Goal: Task Accomplishment & Management: Manage account settings

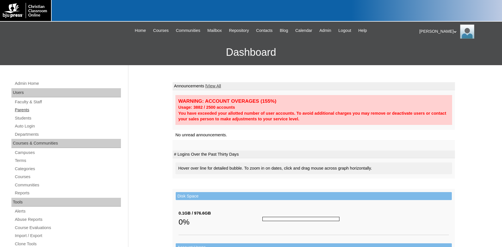
click at [18, 110] on link "Parents" at bounding box center [67, 110] width 107 height 7
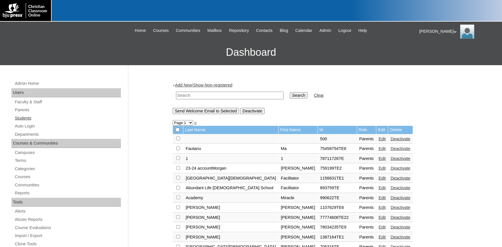
click at [25, 120] on link "Students" at bounding box center [67, 118] width 107 height 7
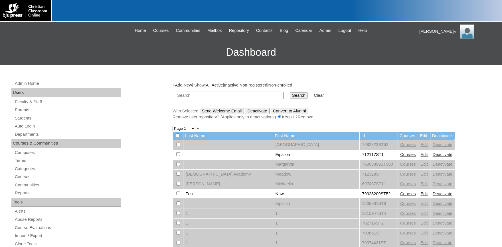
click at [194, 96] on input "text" at bounding box center [229, 96] width 107 height 8
type input "lexi"
click at [290, 92] on input "Search" at bounding box center [299, 95] width 18 height 6
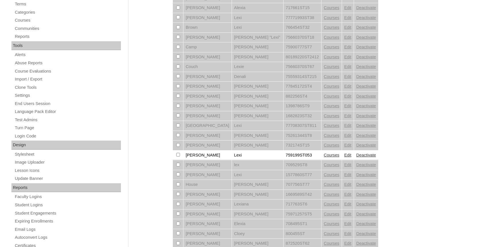
scroll to position [280, 0]
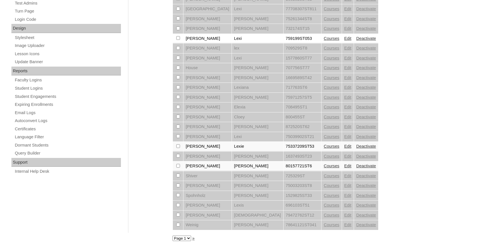
click at [172, 236] on select "Page 1" at bounding box center [181, 238] width 19 height 5
drag, startPoint x: 186, startPoint y: 240, endPoint x: 385, endPoint y: 124, distance: 230.3
click at [381, 127] on div "+ Add New | Show: All | Active | Inactive | Non-registered | Non-enrolled lexi …" at bounding box center [312, 22] width 285 height 438
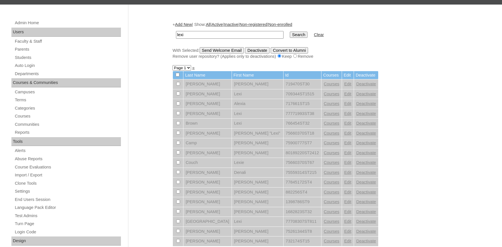
scroll to position [0, 0]
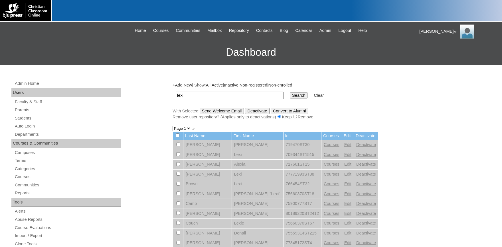
drag, startPoint x: 151, startPoint y: 88, endPoint x: 65, endPoint y: 98, distance: 86.9
click at [176, 94] on input "lexi" at bounding box center [229, 96] width 107 height 8
type input "712042"
click at [290, 92] on input "Search" at bounding box center [299, 95] width 18 height 6
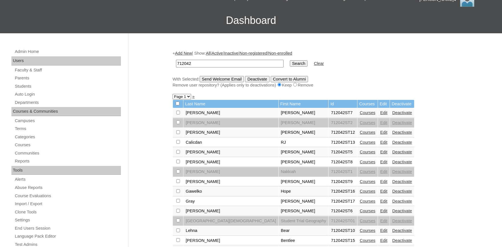
scroll to position [31, 0]
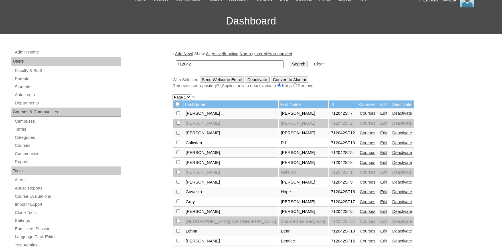
click at [188, 54] on link "Add New" at bounding box center [183, 54] width 17 height 5
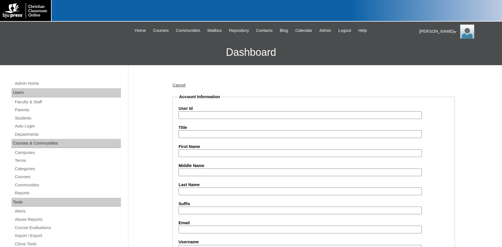
click at [208, 117] on input "User Id" at bounding box center [299, 115] width 243 height 8
click at [208, 117] on input "712042" at bounding box center [299, 115] width 243 height 8
click at [208, 117] on input "S" at bounding box center [299, 115] width 243 height 8
type input "S"
type input "712042ST13"
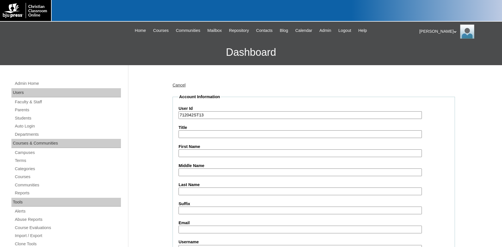
click at [237, 150] on input "First Name" at bounding box center [299, 154] width 243 height 8
type input "l"
type input "Lexi"
type input "Smith"
click at [197, 227] on input "Email" at bounding box center [299, 230] width 243 height 8
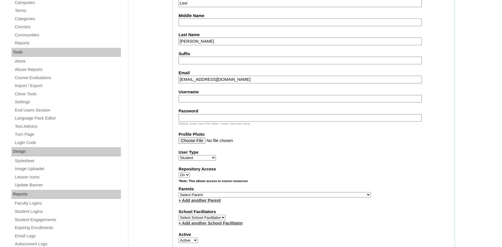
scroll to position [188, 0]
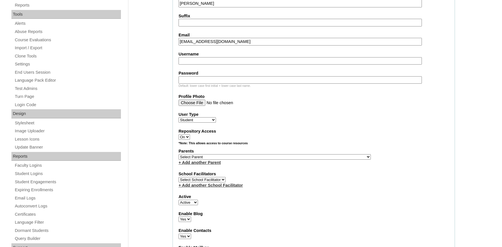
type input "lexi@kingsviewschool.org"
select select "36303"
click option "Karsengray, Christina" at bounding box center [0, 0] width 0 height 0
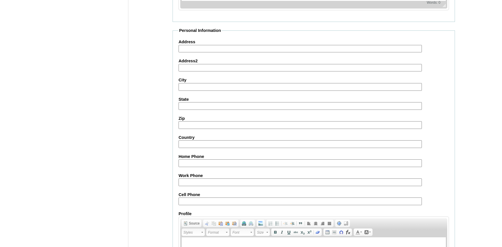
scroll to position [626, 0]
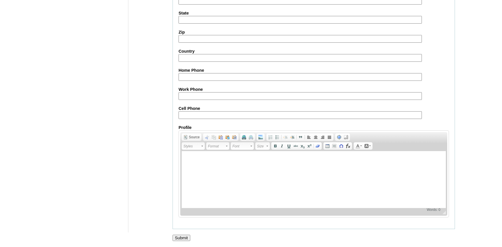
click at [179, 239] on input "Submit" at bounding box center [181, 238] width 18 height 6
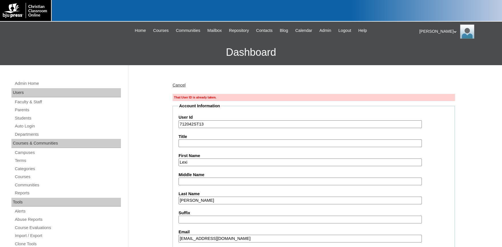
click at [216, 127] on input "712042ST13" at bounding box center [299, 125] width 243 height 8
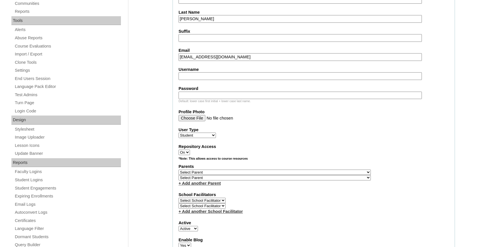
scroll to position [220, 0]
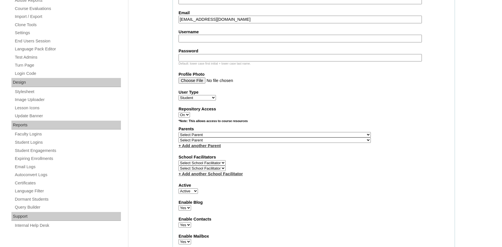
type input "712042ST14"
select select "36303"
click option "Karsengray, Christina" at bounding box center [0, 0] width 0 height 0
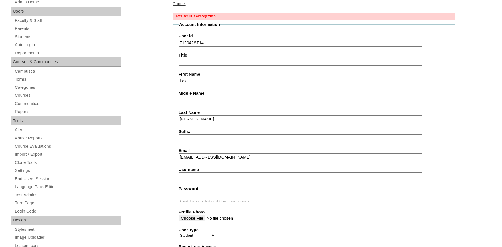
scroll to position [0, 0]
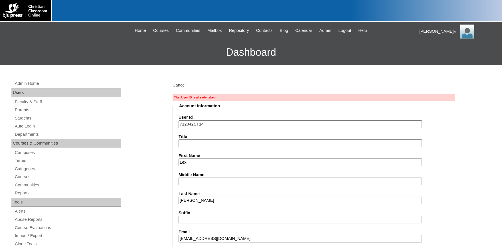
click at [217, 124] on input "712042ST14" at bounding box center [299, 125] width 243 height 8
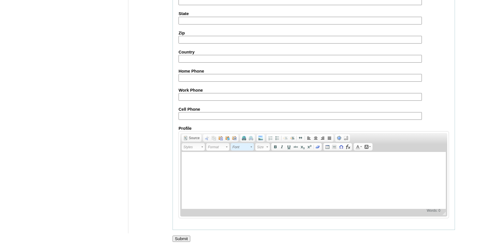
scroll to position [648, 0]
type input "712042ST19"
click at [182, 235] on input "Submit" at bounding box center [181, 238] width 18 height 6
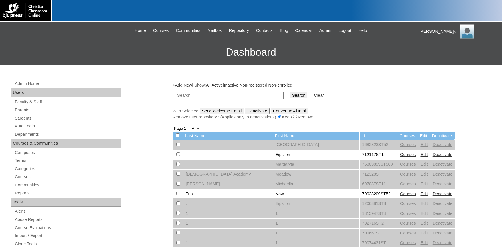
click at [198, 95] on input "text" at bounding box center [229, 96] width 107 height 8
drag, startPoint x: 234, startPoint y: 93, endPoint x: 75, endPoint y: 101, distance: 159.6
click at [176, 99] on input "sdhayes622@gmail.com" at bounding box center [229, 96] width 107 height 8
type input "714042"
click at [290, 92] on input "Search" at bounding box center [299, 95] width 18 height 6
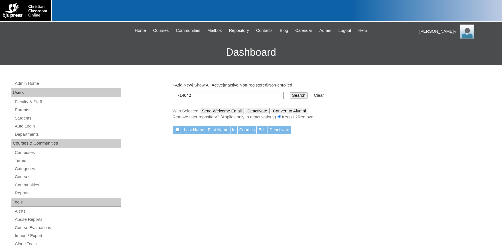
drag, startPoint x: 194, startPoint y: 94, endPoint x: 137, endPoint y: 96, distance: 57.3
click at [176, 95] on input "714042" at bounding box center [229, 96] width 107 height 8
type input "714042"
click at [290, 92] on input "Search" at bounding box center [299, 95] width 18 height 6
drag, startPoint x: 199, startPoint y: 97, endPoint x: 146, endPoint y: 98, distance: 52.8
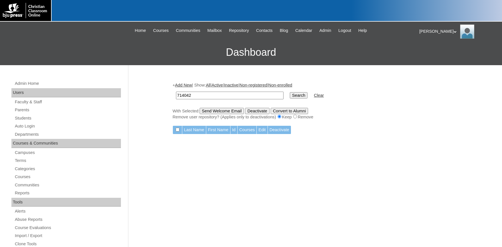
click at [176, 98] on input "714042" at bounding box center [229, 96] width 107 height 8
type input "712042"
click at [290, 92] on input "Search" at bounding box center [299, 95] width 18 height 6
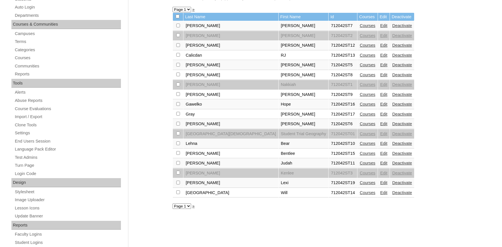
scroll to position [125, 0]
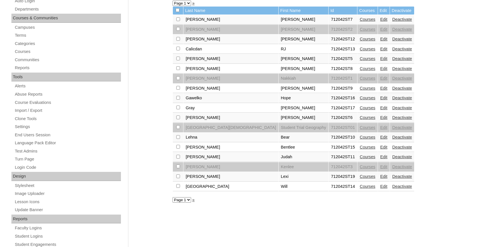
click at [360, 179] on link "Courses" at bounding box center [368, 176] width 16 height 5
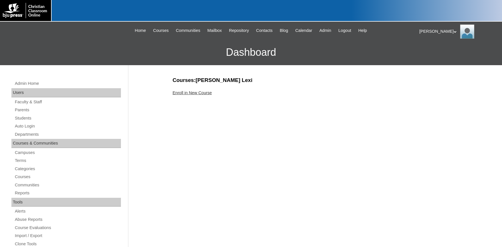
click at [188, 94] on link "Enroll in New Course" at bounding box center [191, 93] width 39 height 5
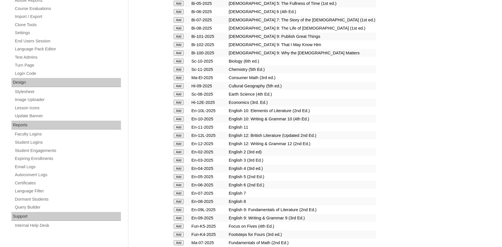
scroll to position [251, 0]
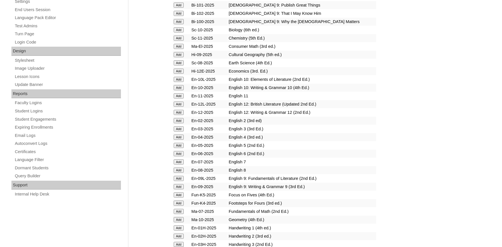
click at [180, 165] on input "Add" at bounding box center [179, 162] width 10 height 5
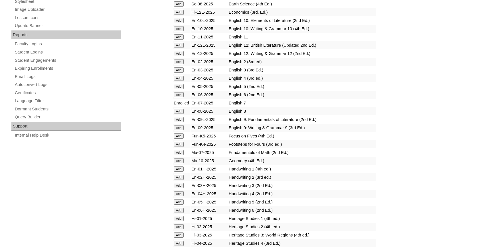
scroll to position [314, 0]
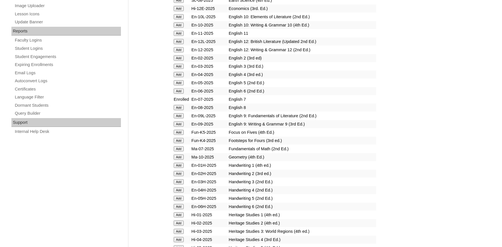
click at [178, 151] on form "Add" at bounding box center [182, 149] width 16 height 5
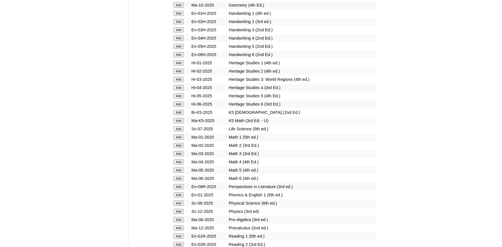
scroll to position [439, 0]
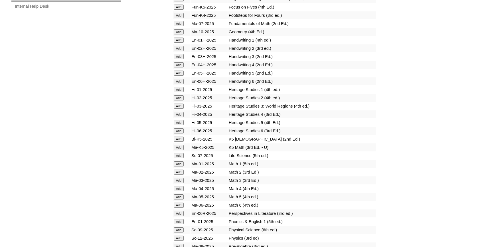
click at [181, 159] on input "Add" at bounding box center [179, 155] width 10 height 5
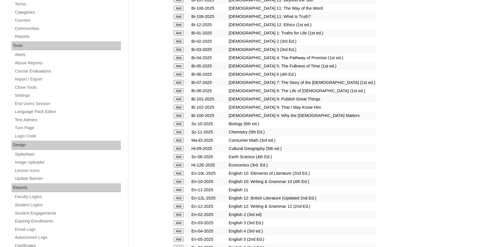
scroll to position [314, 0]
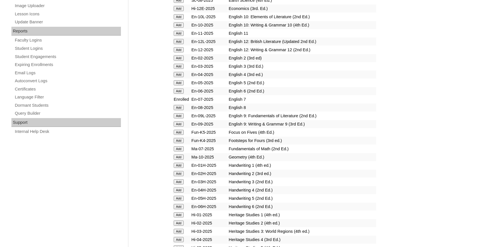
click at [181, 152] on input "Add" at bounding box center [179, 149] width 10 height 5
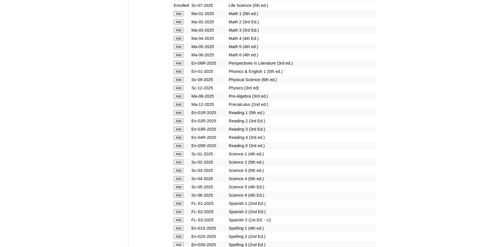
scroll to position [659, 0]
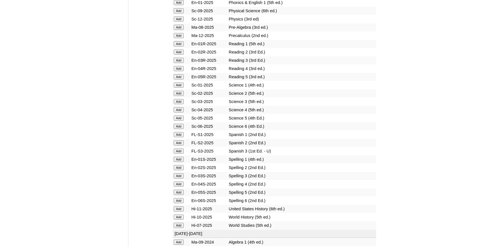
click at [177, 137] on input "Add" at bounding box center [179, 134] width 10 height 5
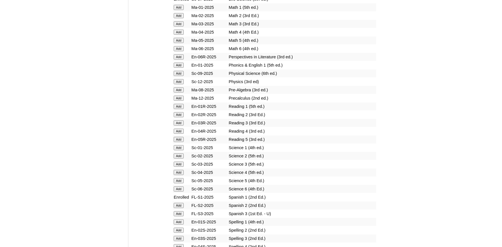
scroll to position [753, 0]
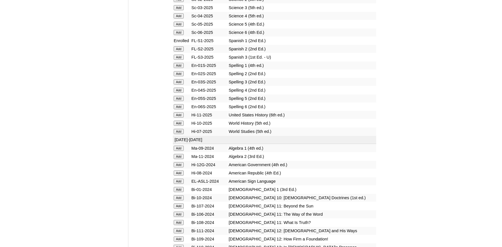
click at [178, 134] on input "Add" at bounding box center [179, 131] width 10 height 5
